Goal: Information Seeking & Learning: Learn about a topic

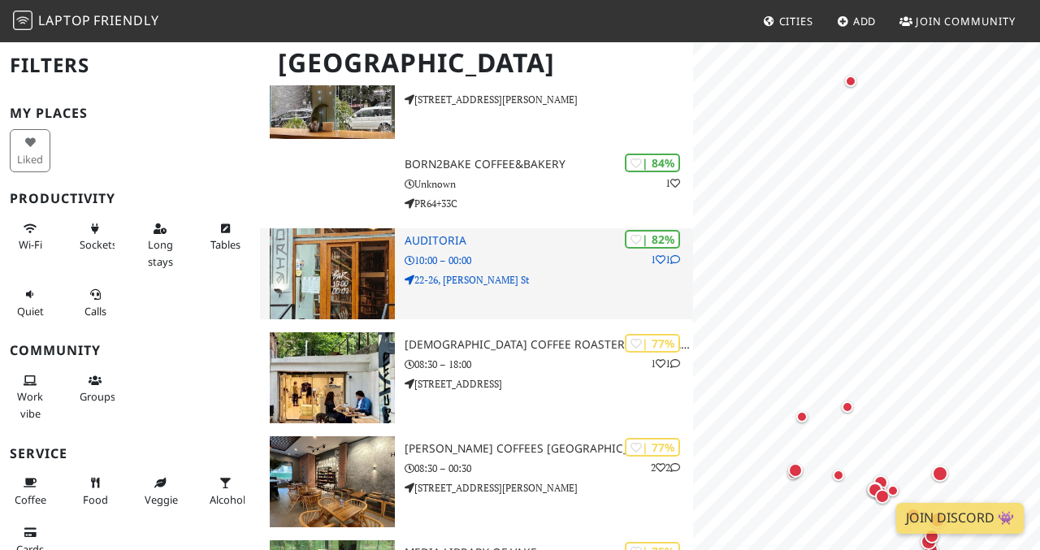
scroll to position [290, 0]
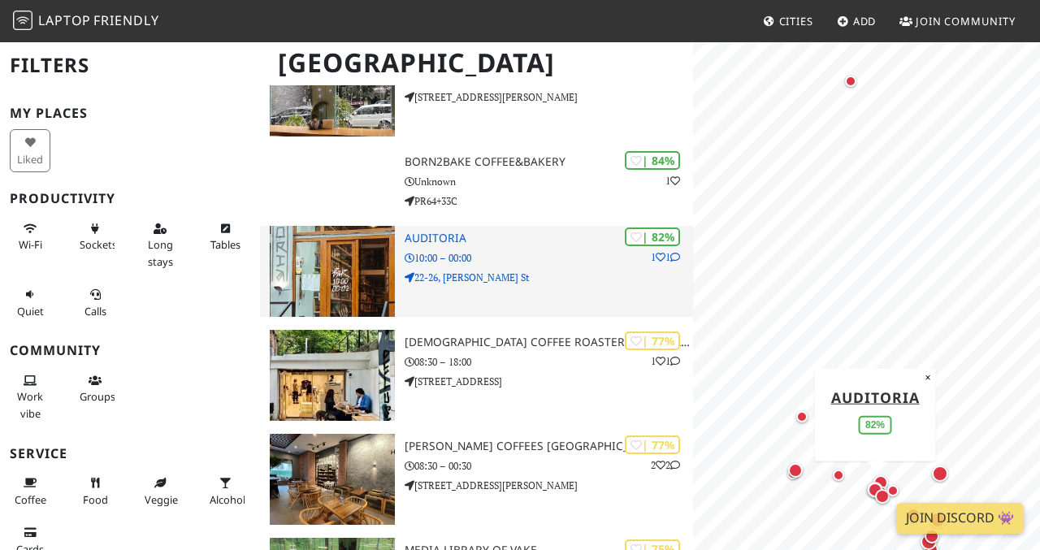
click at [459, 236] on h3 "Auditoria" at bounding box center [548, 238] width 289 height 14
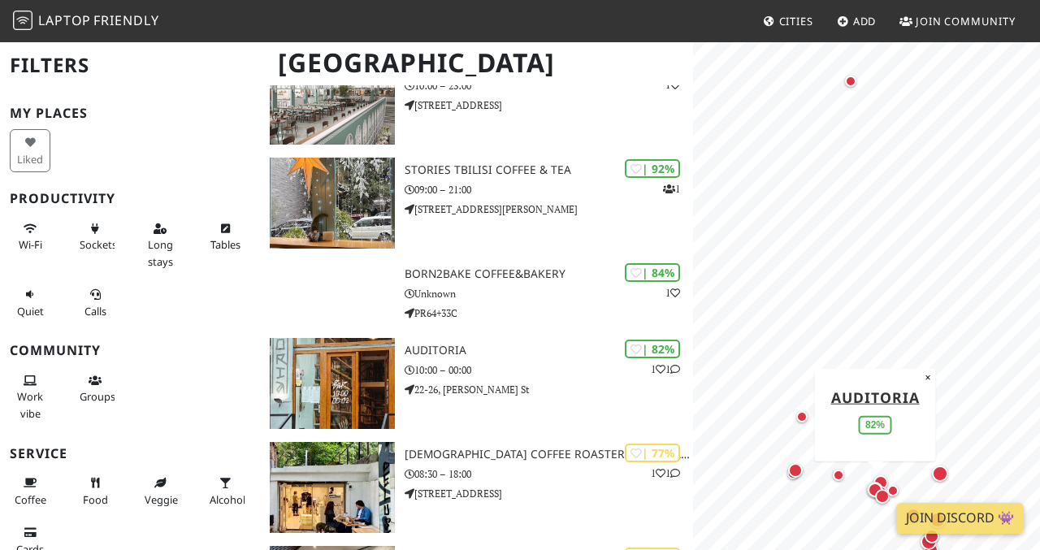
scroll to position [179, 0]
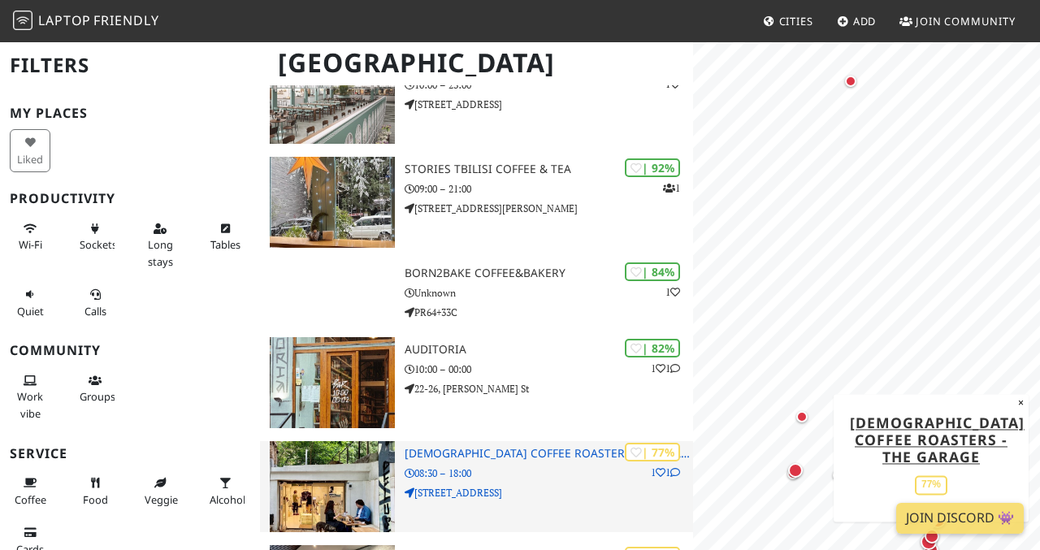
click at [495, 455] on h3 "Shavi Coffee Roasters - The Garage" at bounding box center [548, 454] width 289 height 14
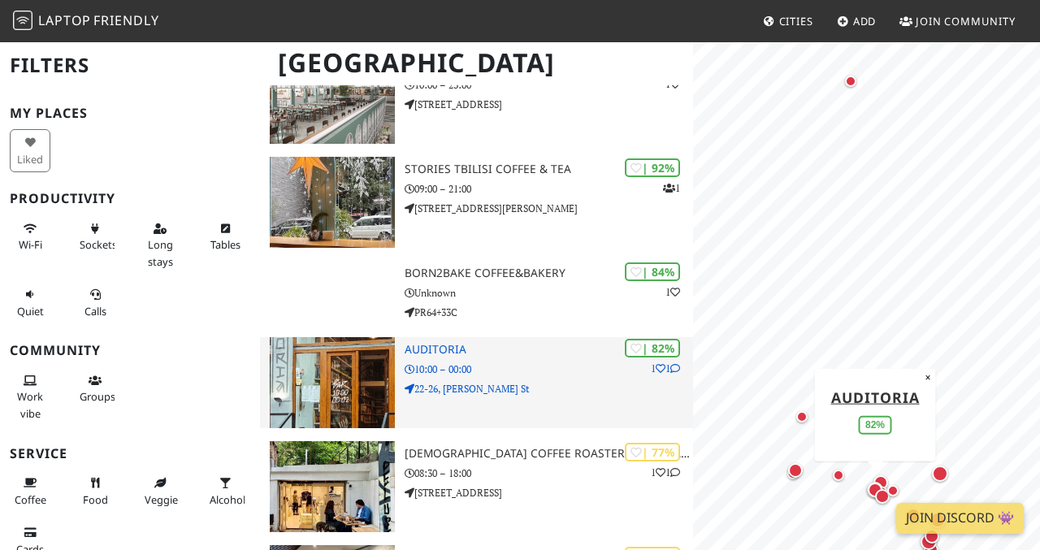
click at [428, 344] on h3 "Auditoria" at bounding box center [548, 350] width 289 height 14
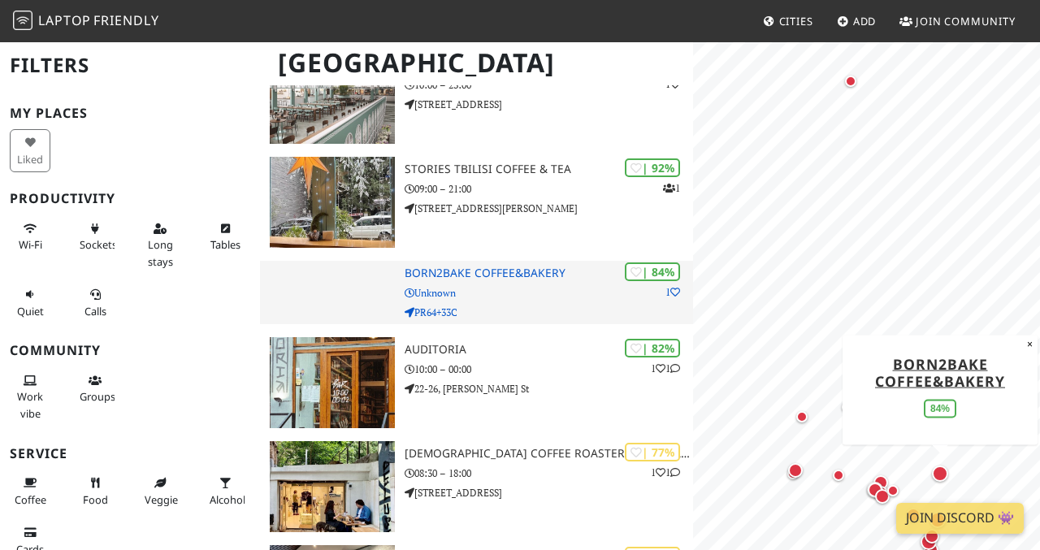
click at [466, 274] on h3 "Born2Bake Coffee&Bakery" at bounding box center [548, 273] width 289 height 14
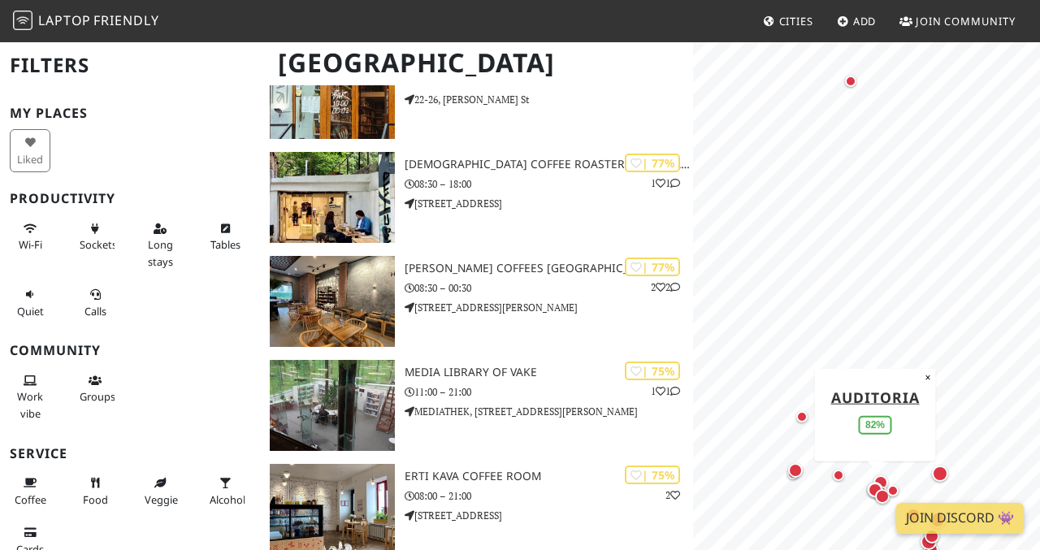
scroll to position [469, 0]
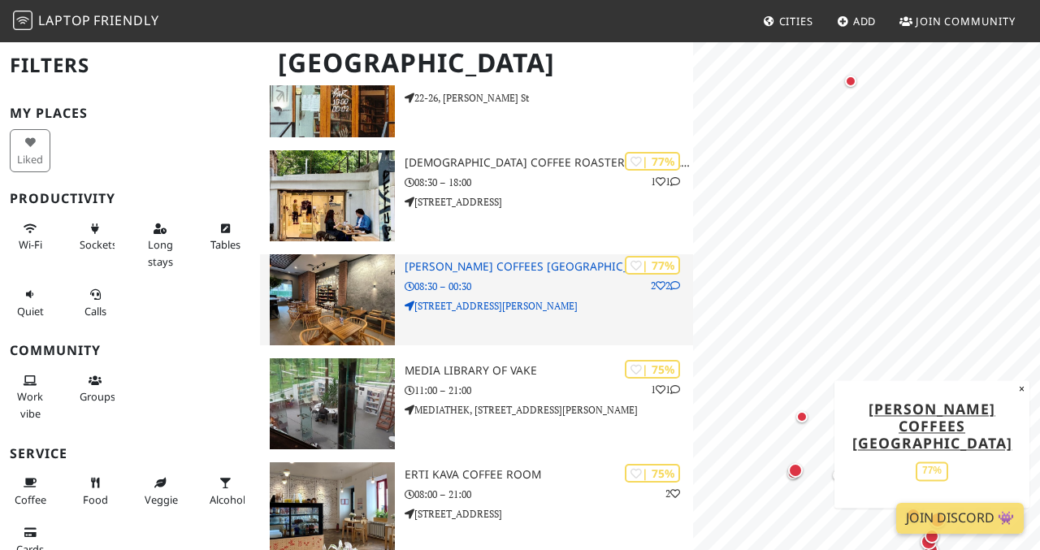
click at [468, 269] on h3 "Gloria Jeans Coffees Liberty Square" at bounding box center [548, 267] width 289 height 14
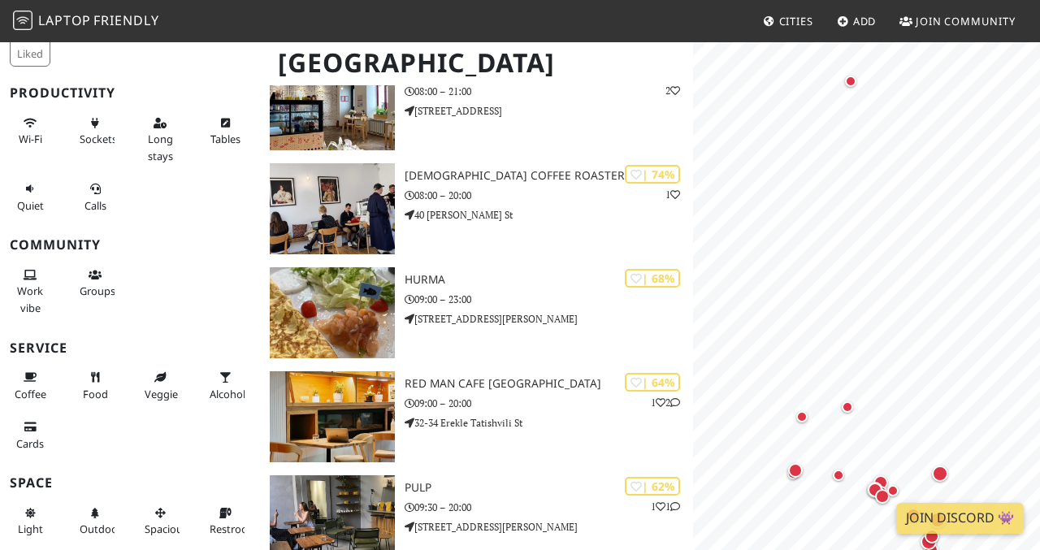
scroll to position [874, 0]
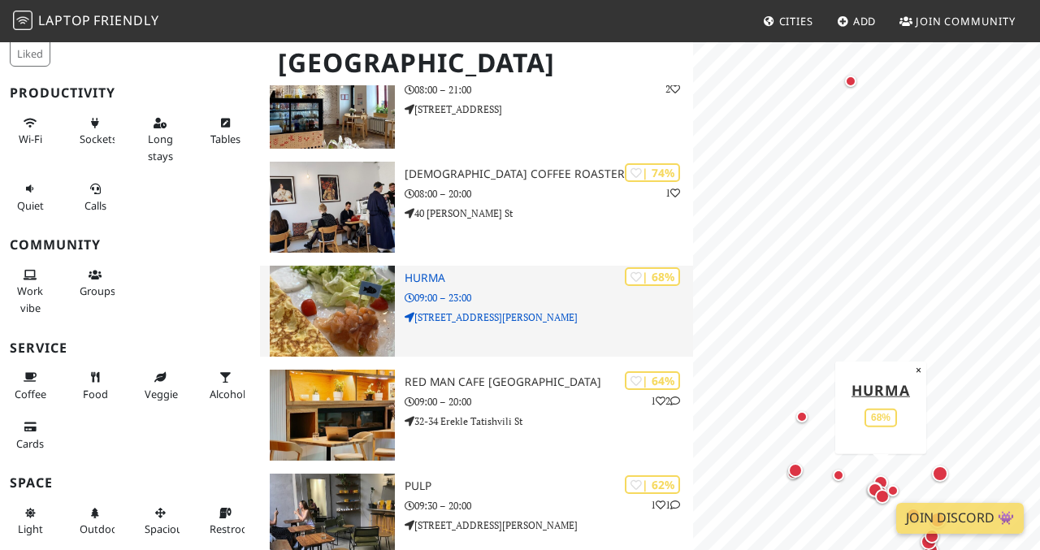
click at [437, 278] on h3 "HURMA" at bounding box center [548, 278] width 289 height 14
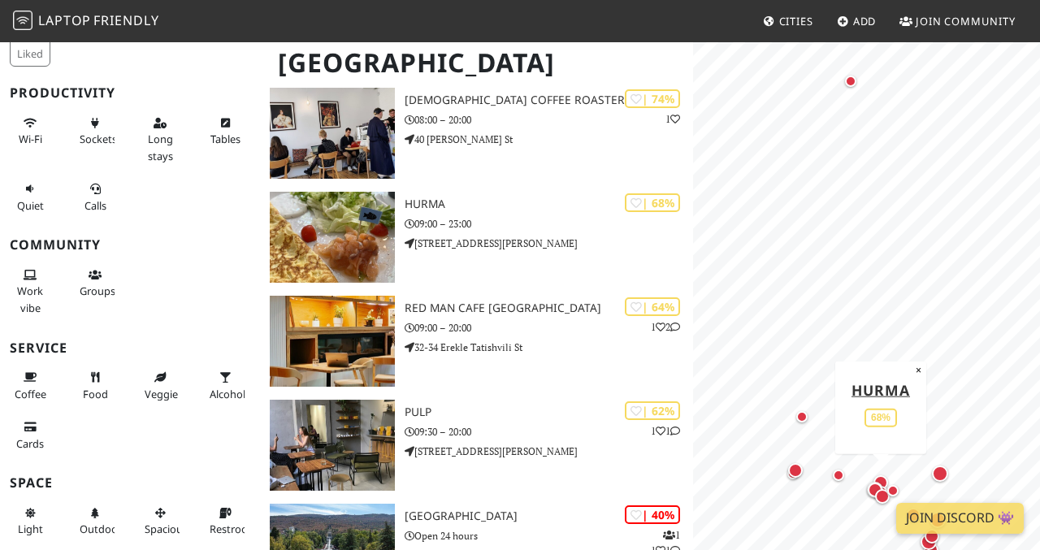
scroll to position [950, 0]
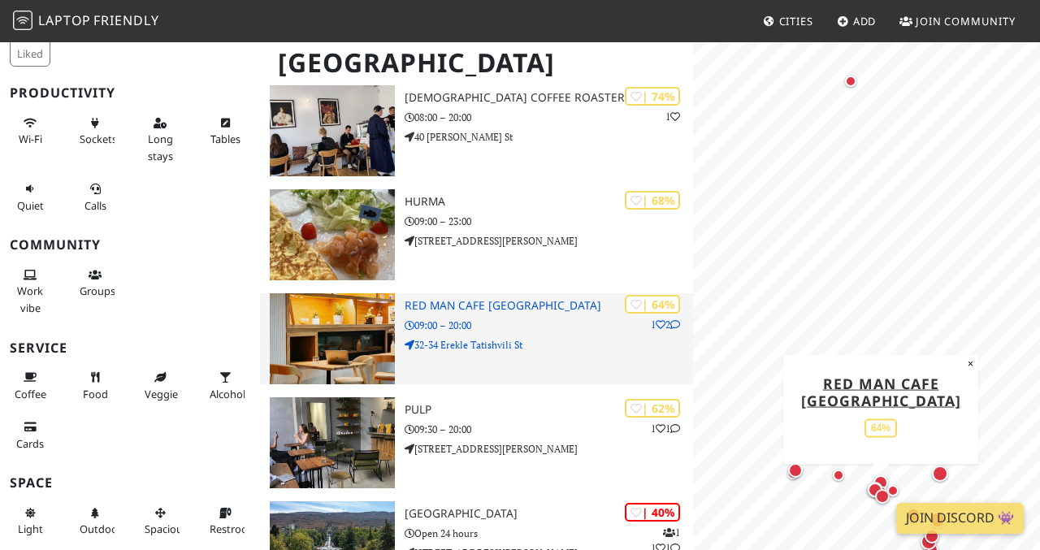
click at [445, 310] on h3 "Red Man Cafe Tbilisi" at bounding box center [548, 306] width 289 height 14
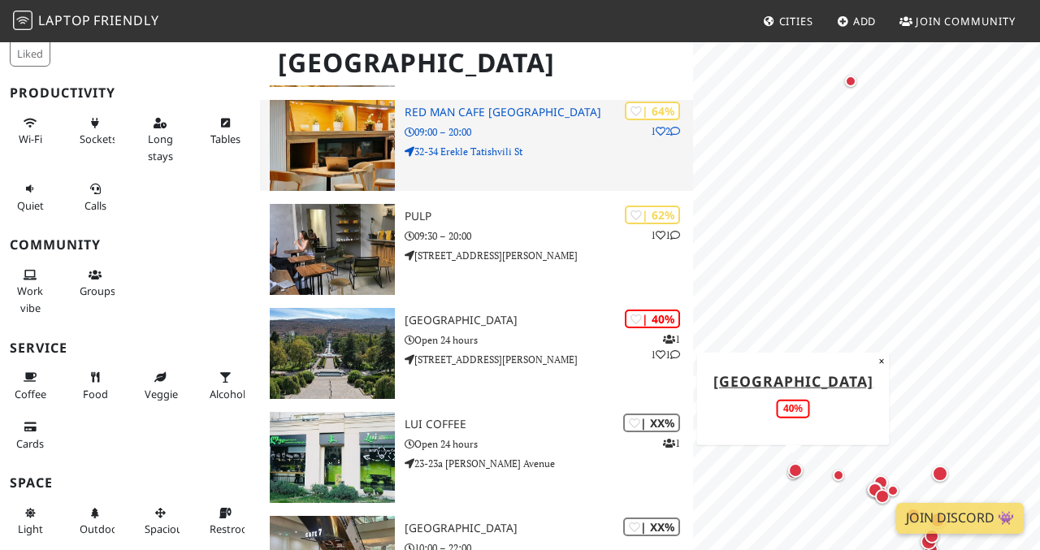
scroll to position [1153, 0]
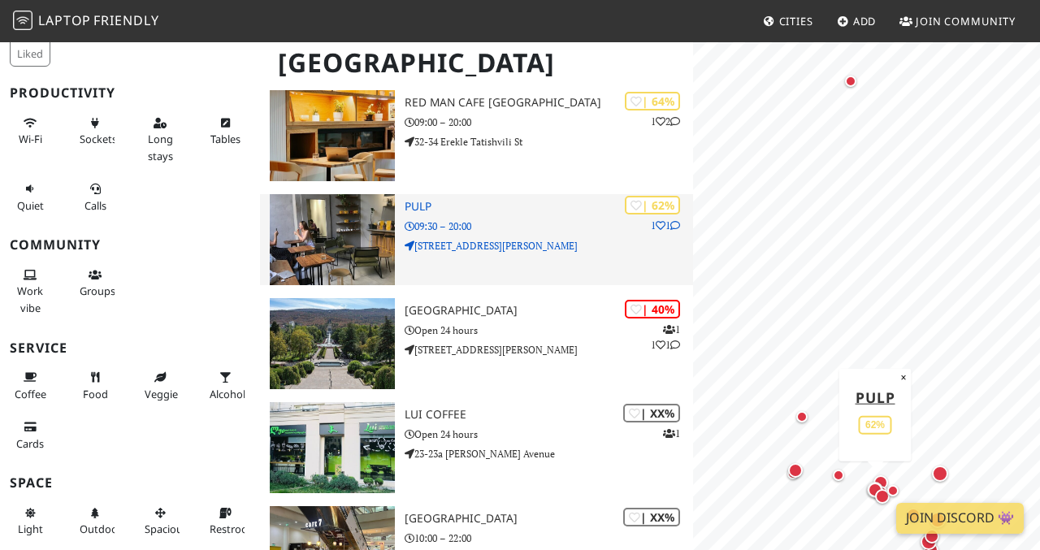
click at [446, 203] on h3 "pulp" at bounding box center [548, 207] width 289 height 14
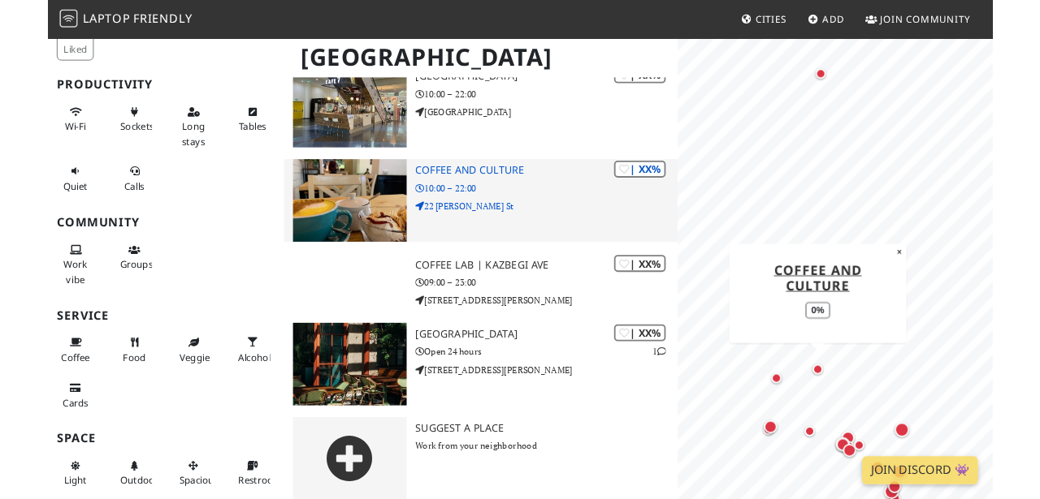
scroll to position [1601, 0]
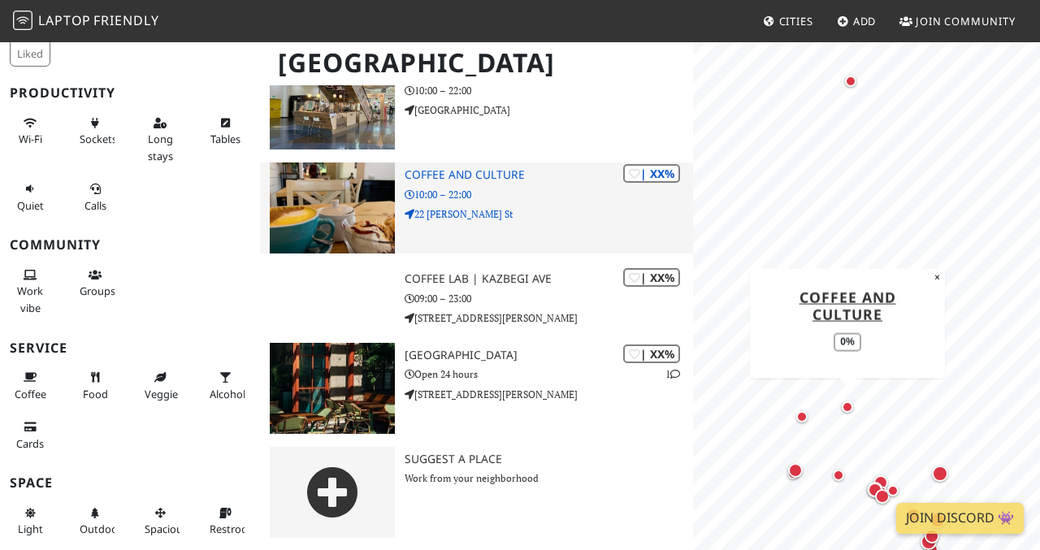
click at [498, 174] on h3 "Coffee and Culture" at bounding box center [548, 175] width 289 height 14
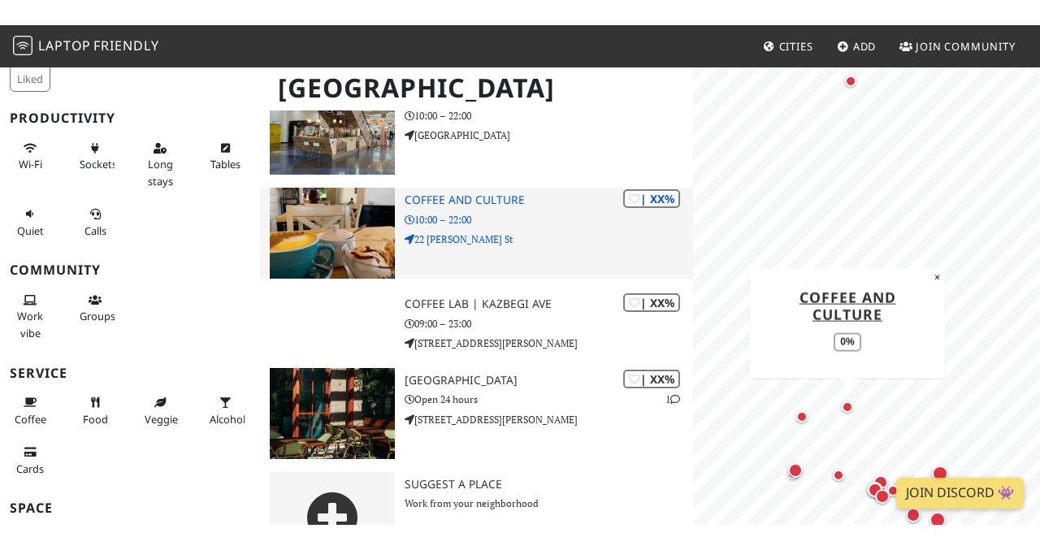
scroll to position [1502, 0]
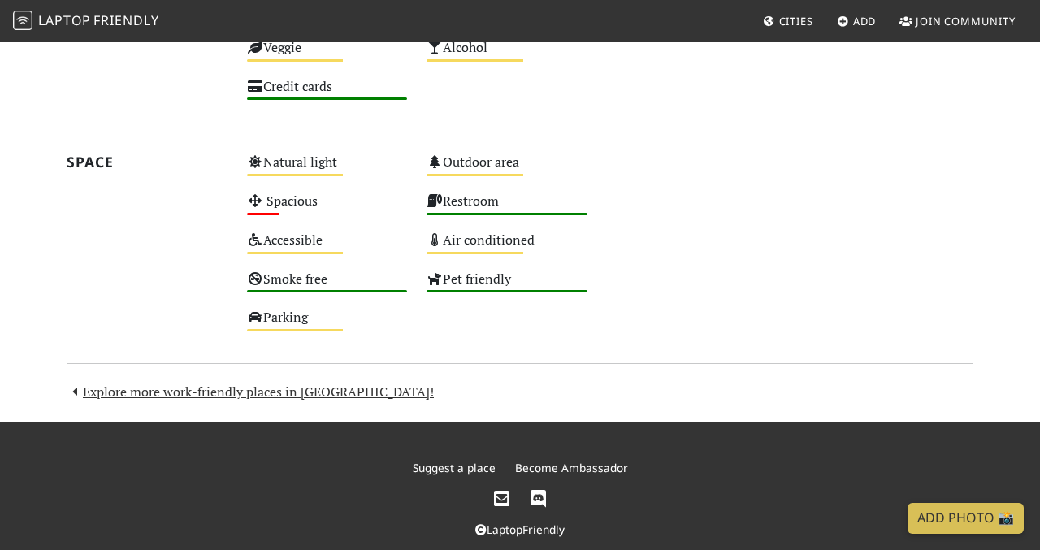
scroll to position [1112, 0]
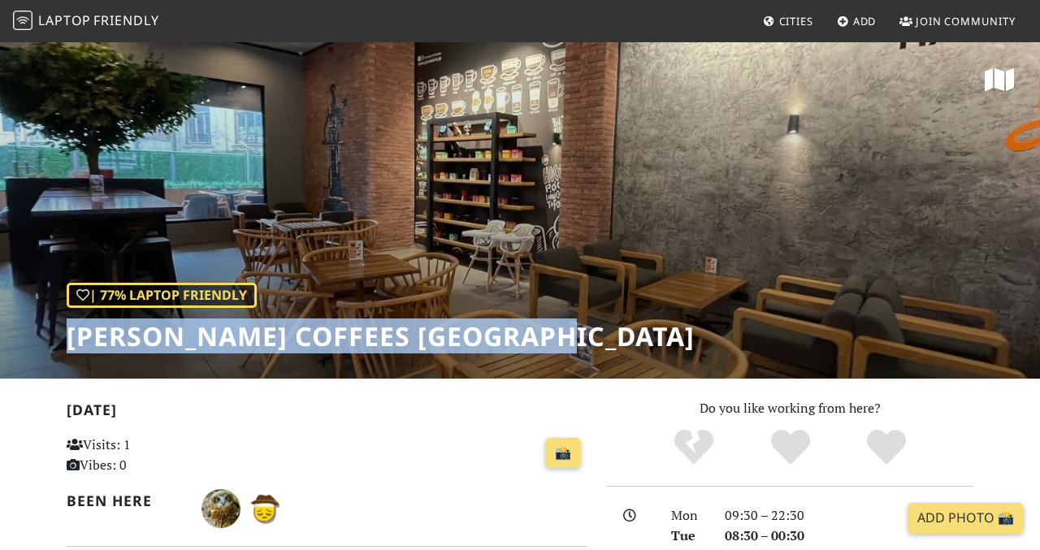
drag, startPoint x: 71, startPoint y: 331, endPoint x: 547, endPoint y: 353, distance: 476.4
click at [547, 352] on h1 "Gloria Jeans Coffees Liberty Square" at bounding box center [381, 336] width 628 height 31
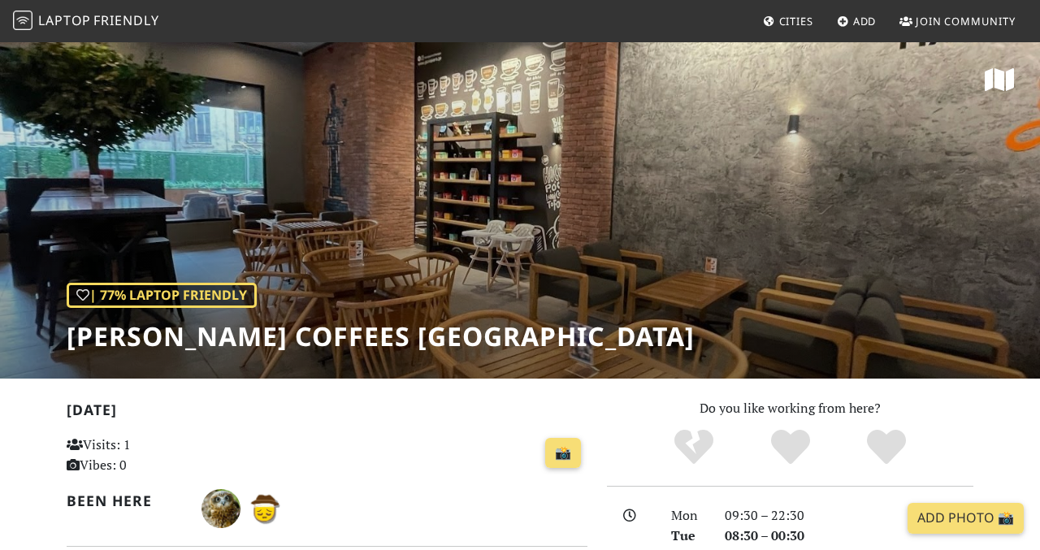
click at [604, 347] on h1 "Gloria Jeans Coffees Liberty Square" at bounding box center [381, 336] width 628 height 31
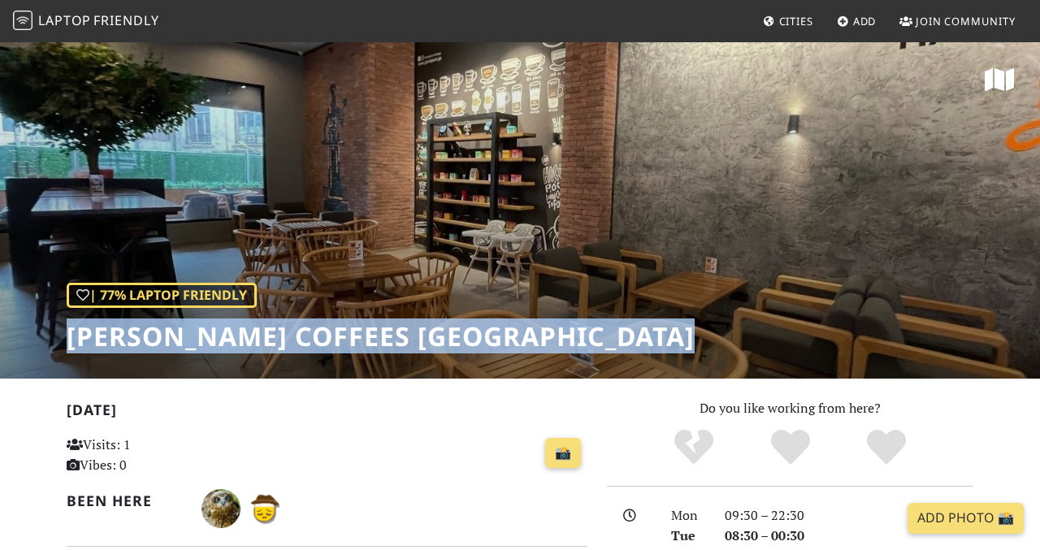
click at [604, 347] on h1 "Gloria Jeans Coffees Liberty Square" at bounding box center [381, 336] width 628 height 31
copy div "Gloria Jeans Coffees Liberty Square"
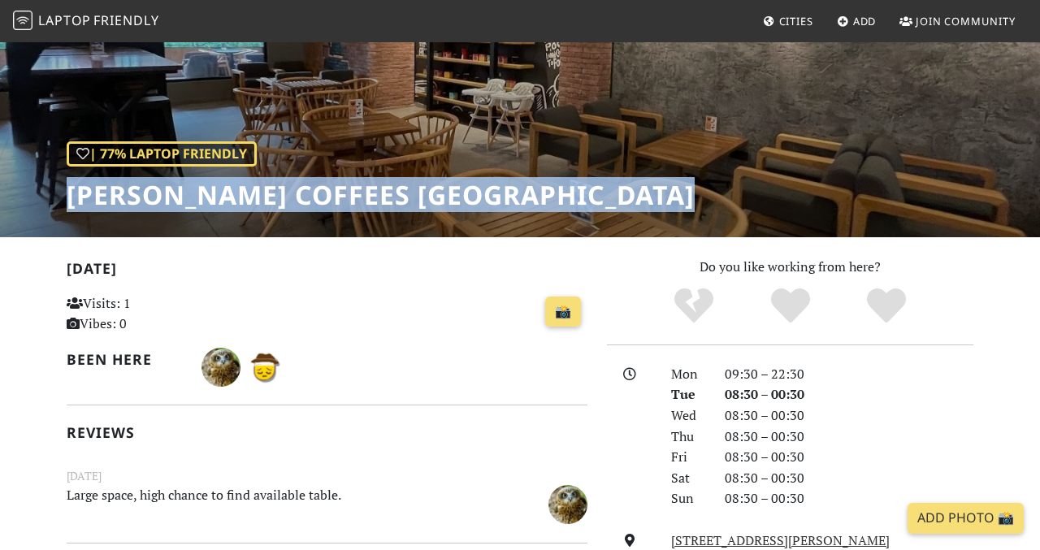
scroll to position [212, 0]
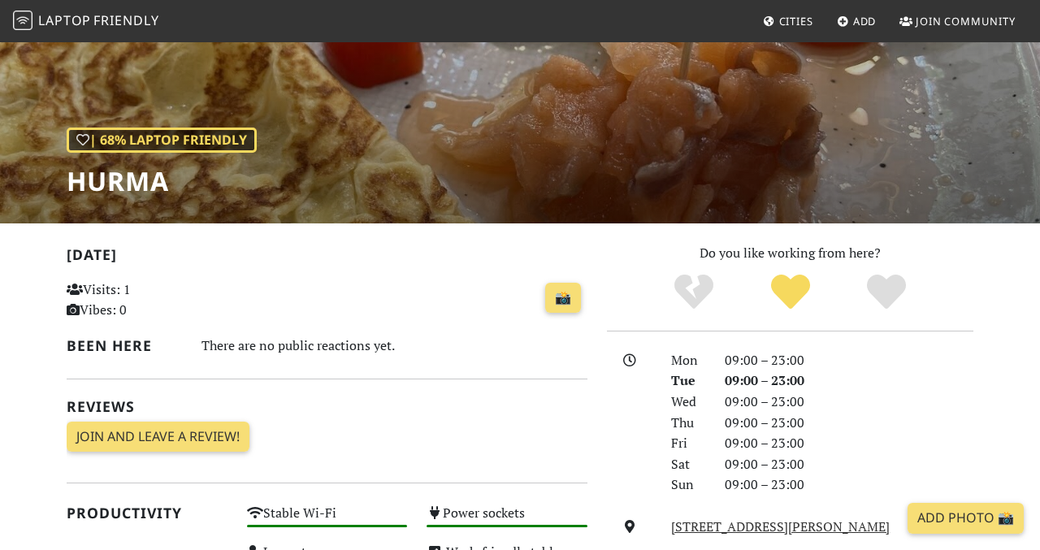
scroll to position [154, 0]
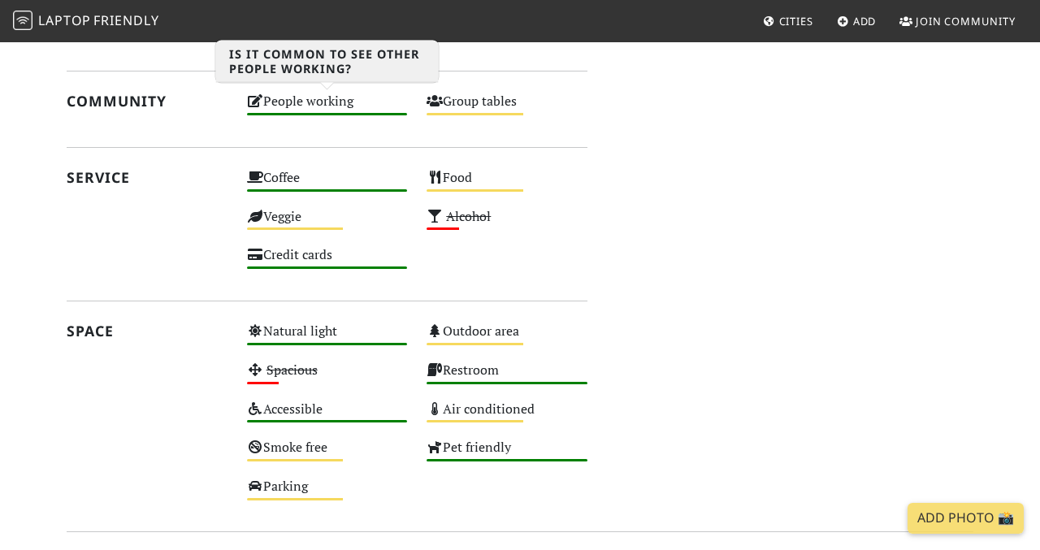
scroll to position [881, 0]
